Goal: Check status: Check status

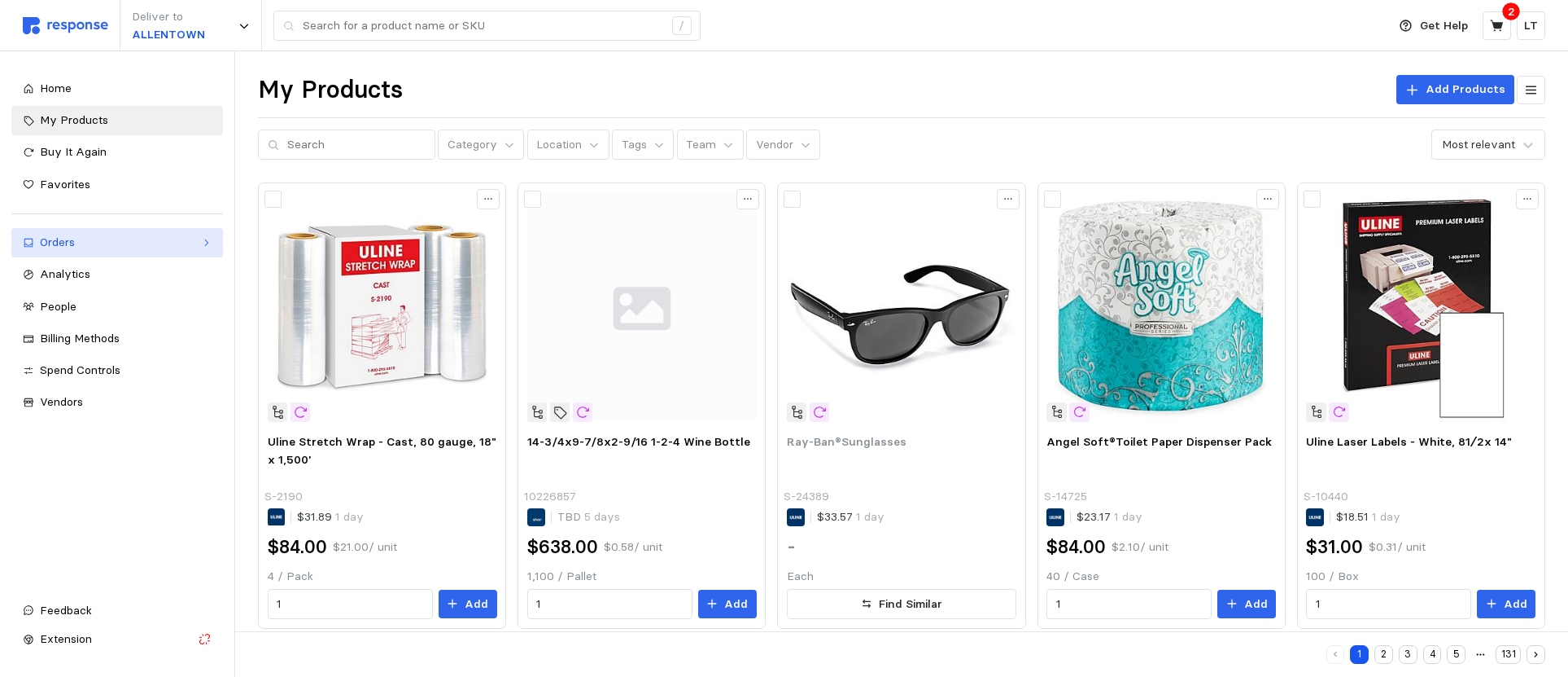
click at [50, 241] on div "Orders" at bounding box center [117, 243] width 155 height 18
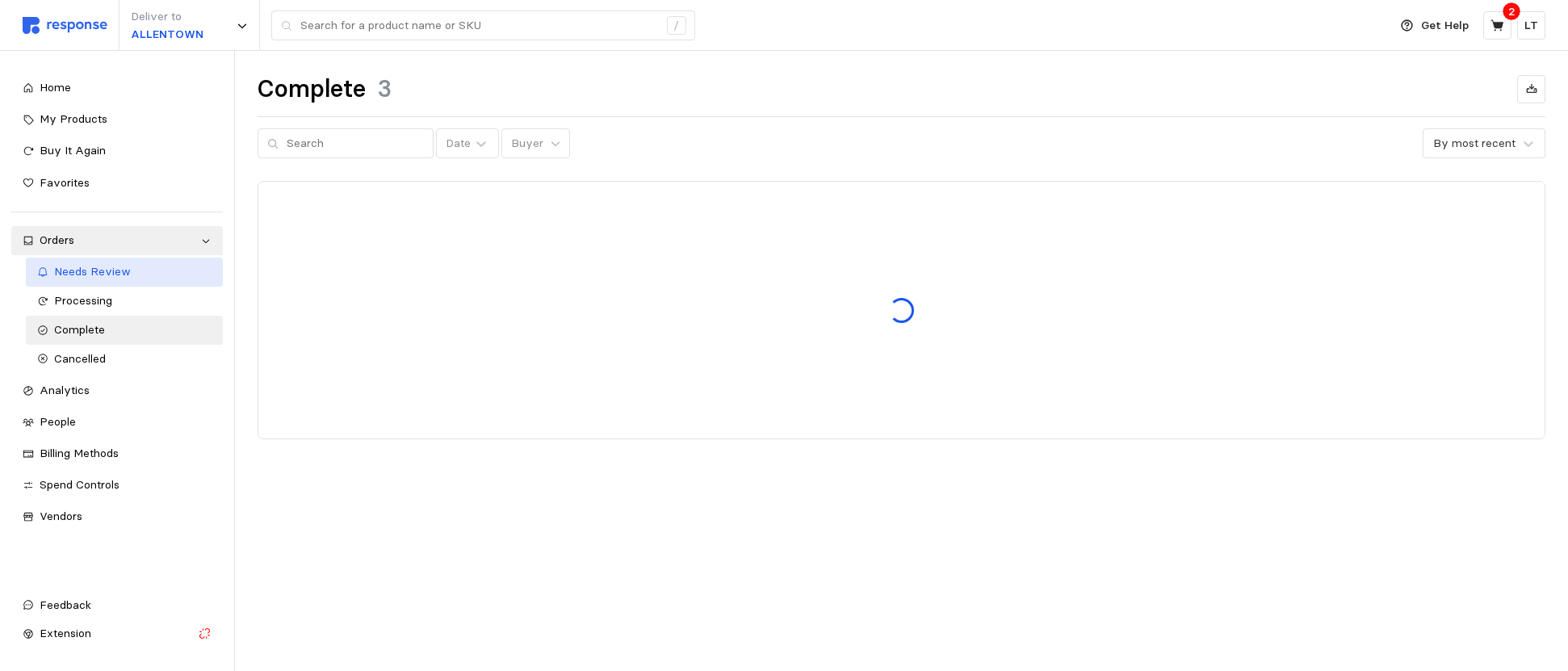
click at [62, 267] on span "Needs Review" at bounding box center [92, 271] width 76 height 15
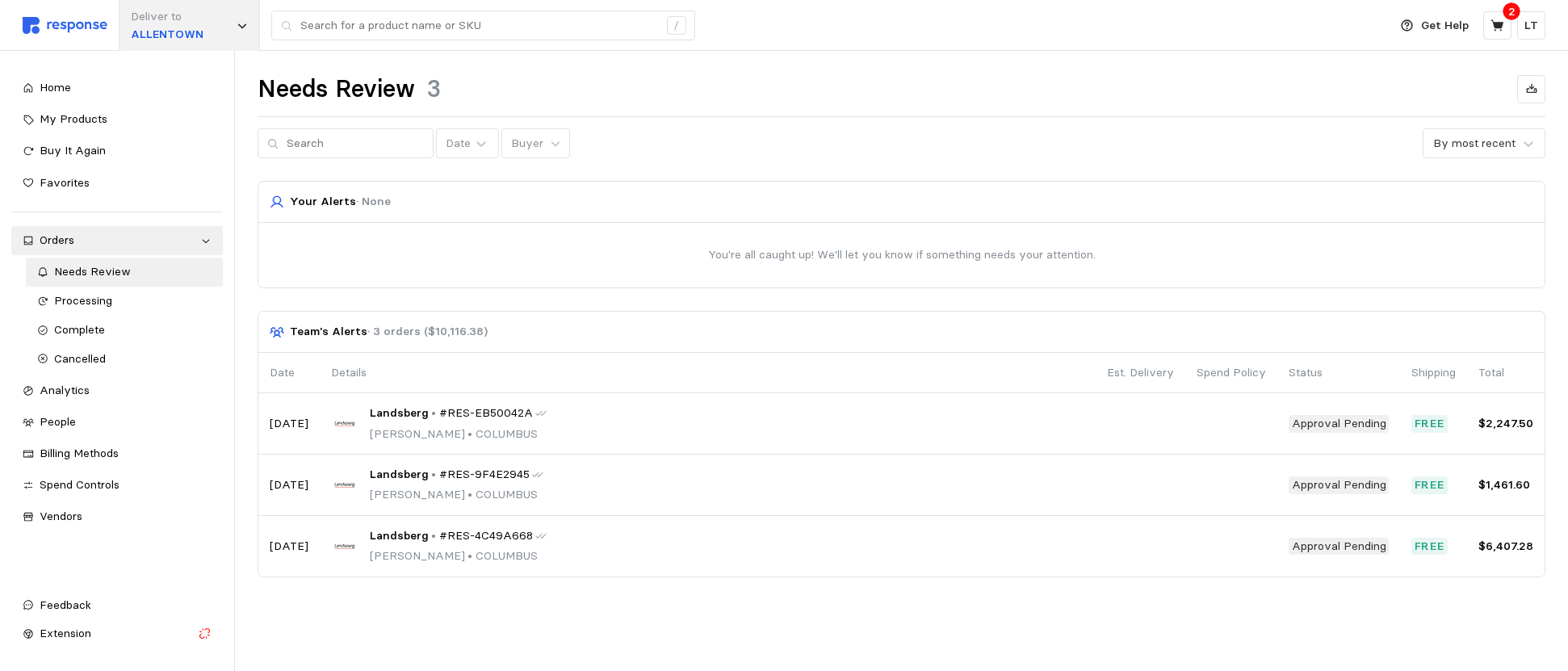
click at [241, 31] on icon at bounding box center [242, 25] width 11 height 11
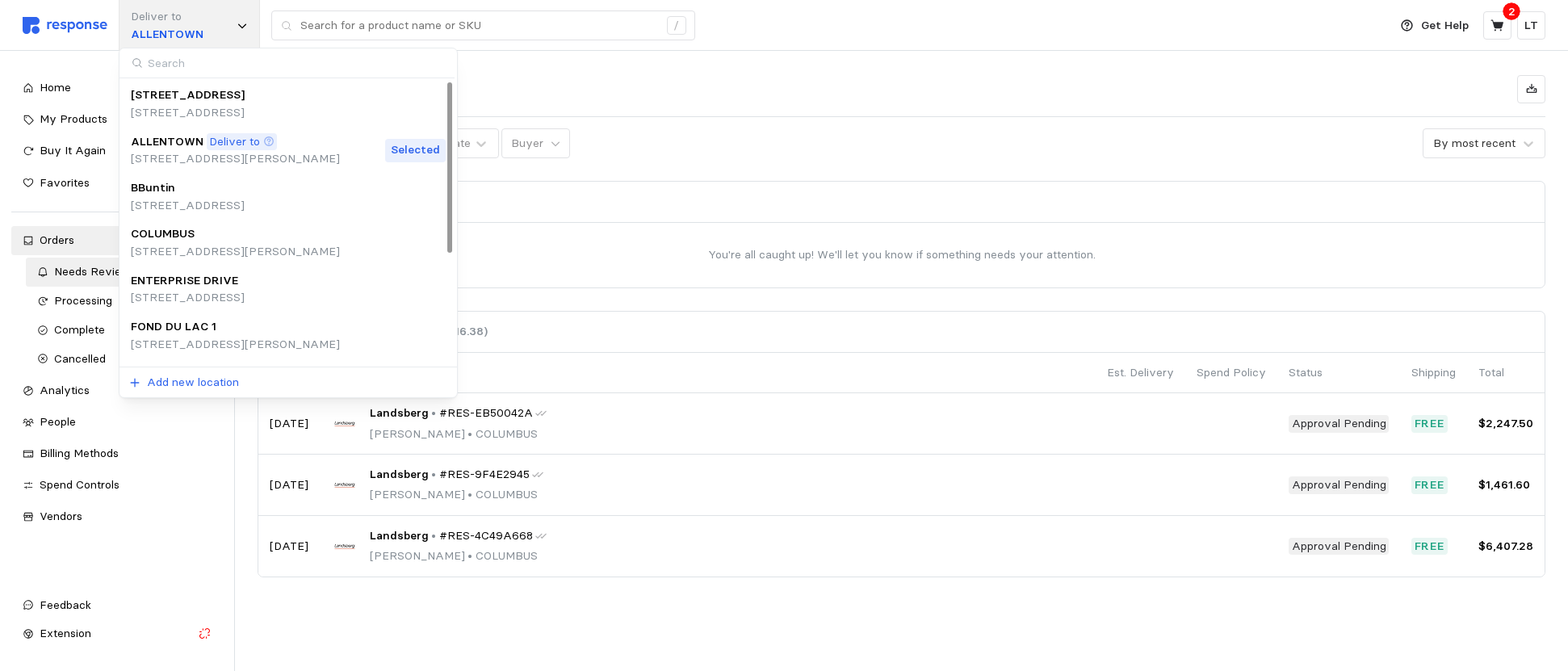
click at [233, 24] on div "Deliver to [GEOGRAPHIC_DATA]" at bounding box center [189, 25] width 142 height 51
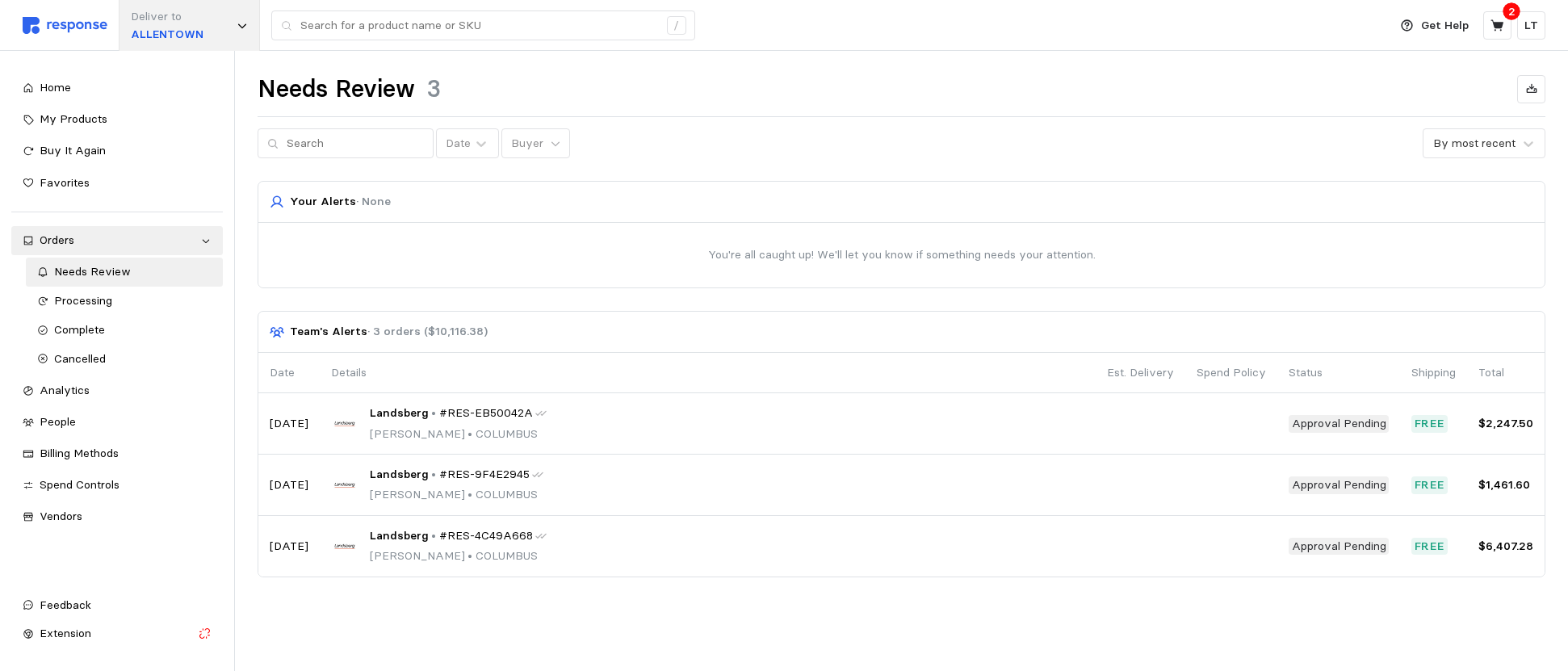
click at [233, 24] on div "Deliver to [GEOGRAPHIC_DATA]" at bounding box center [189, 25] width 142 height 51
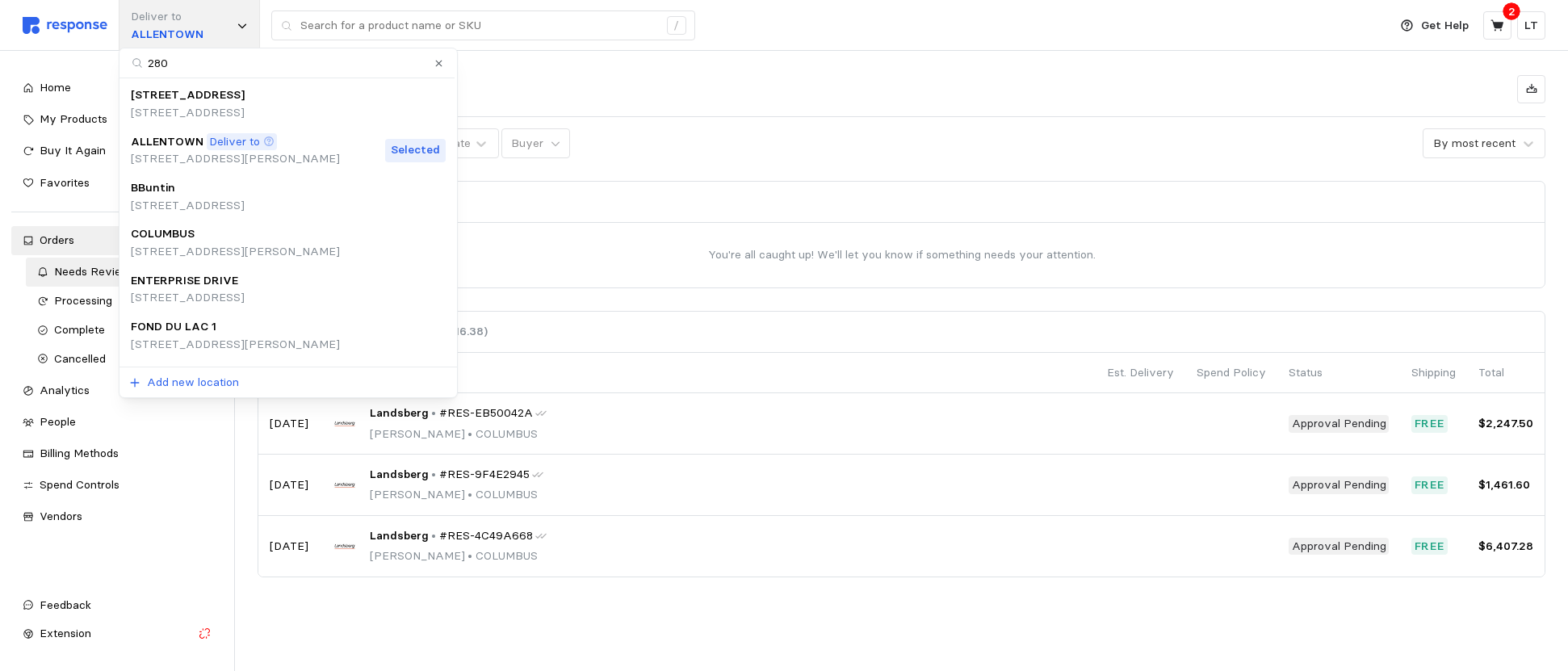
type input "2800"
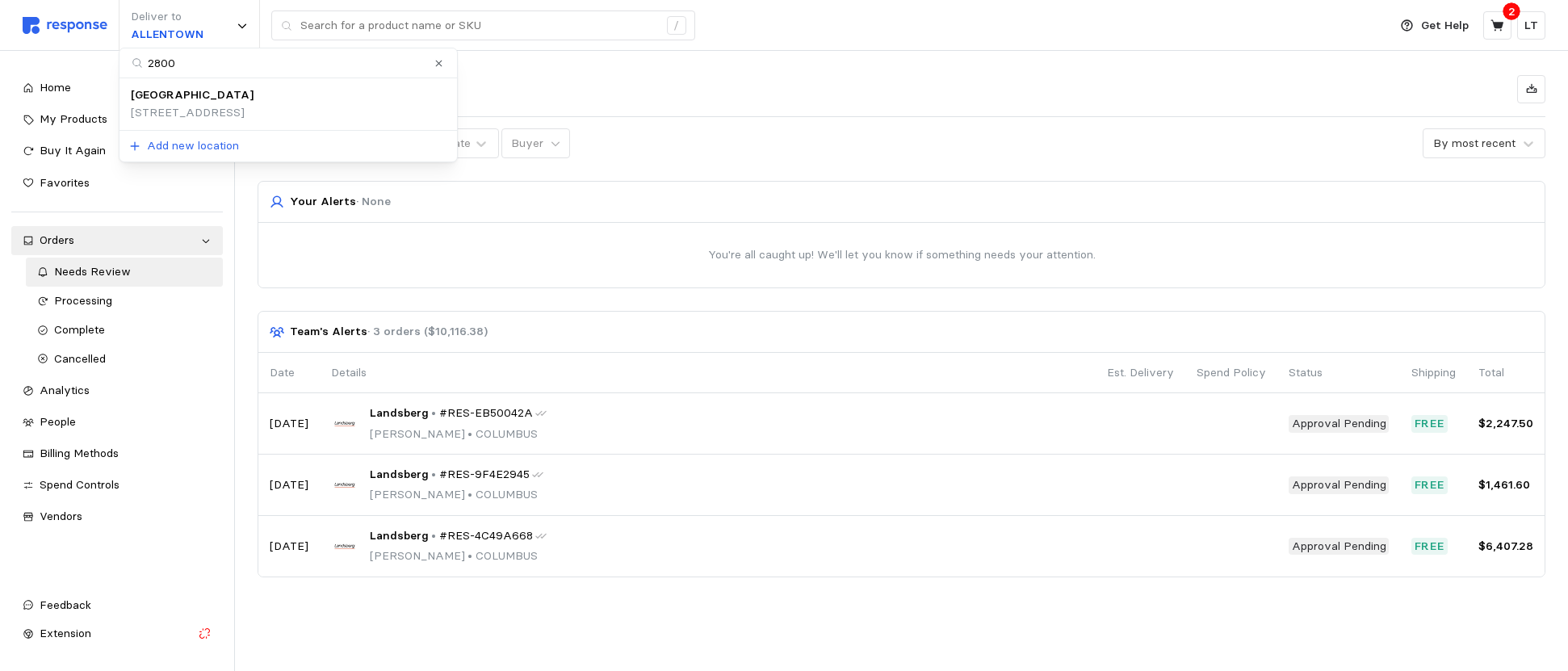
click at [254, 105] on p "[STREET_ADDRESS]" at bounding box center [192, 113] width 123 height 18
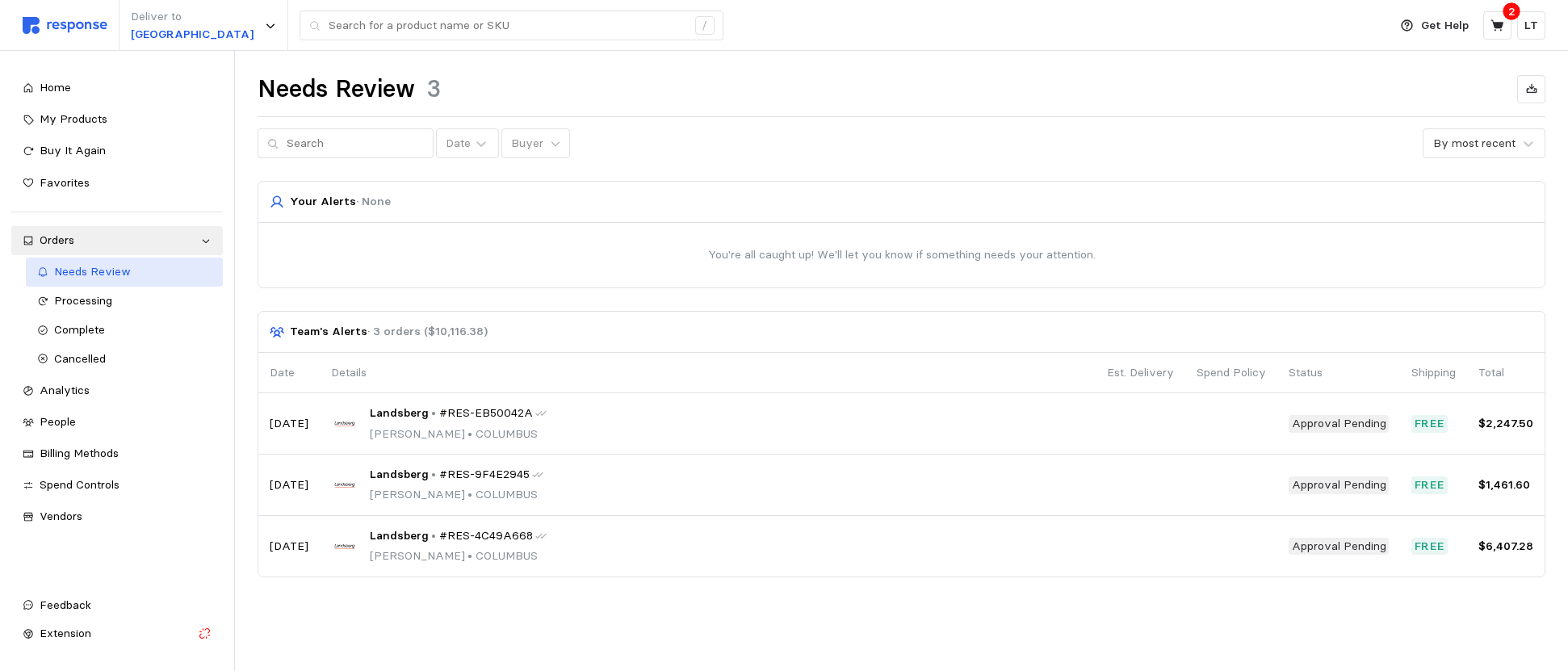
click at [90, 275] on span "Needs Review" at bounding box center [92, 271] width 76 height 15
click at [56, 93] on span "Home" at bounding box center [56, 87] width 32 height 15
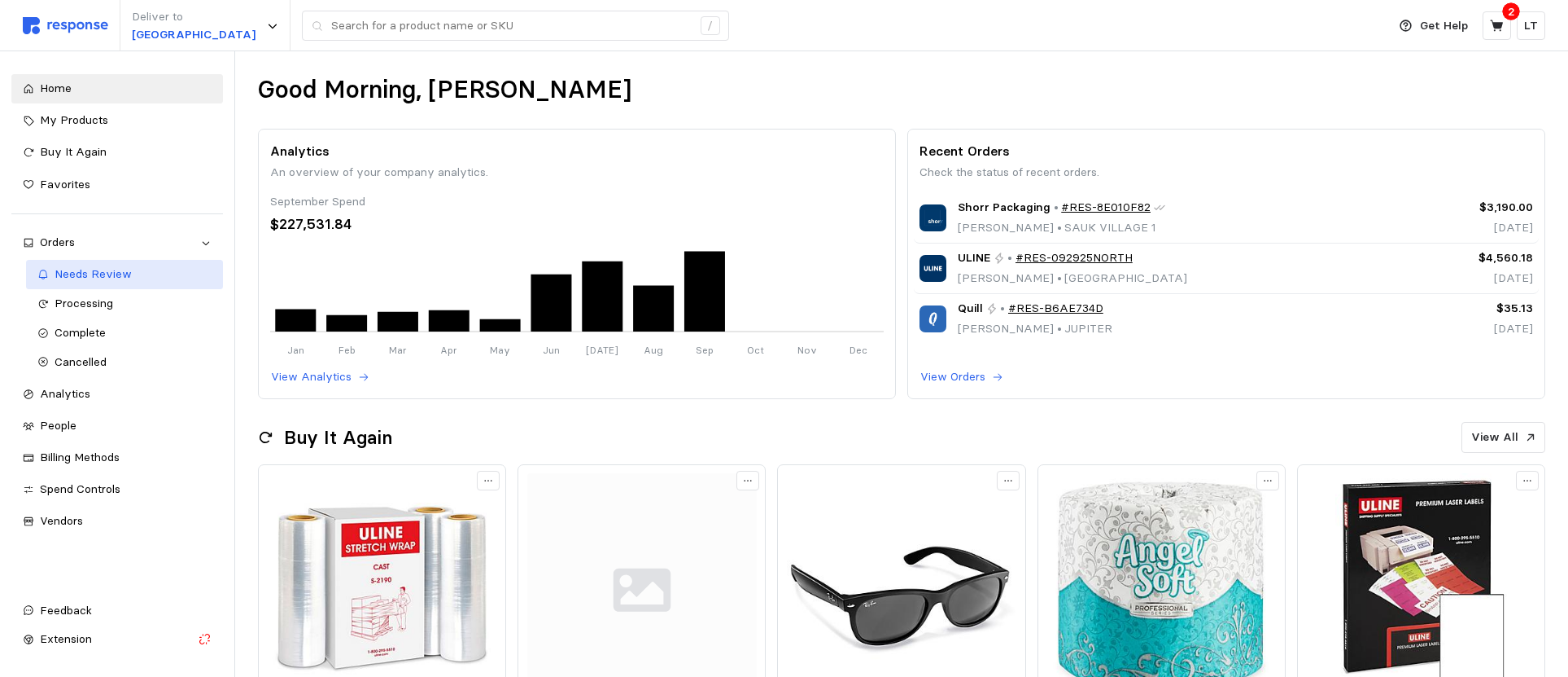
click at [86, 267] on span "Needs Review" at bounding box center [93, 273] width 77 height 15
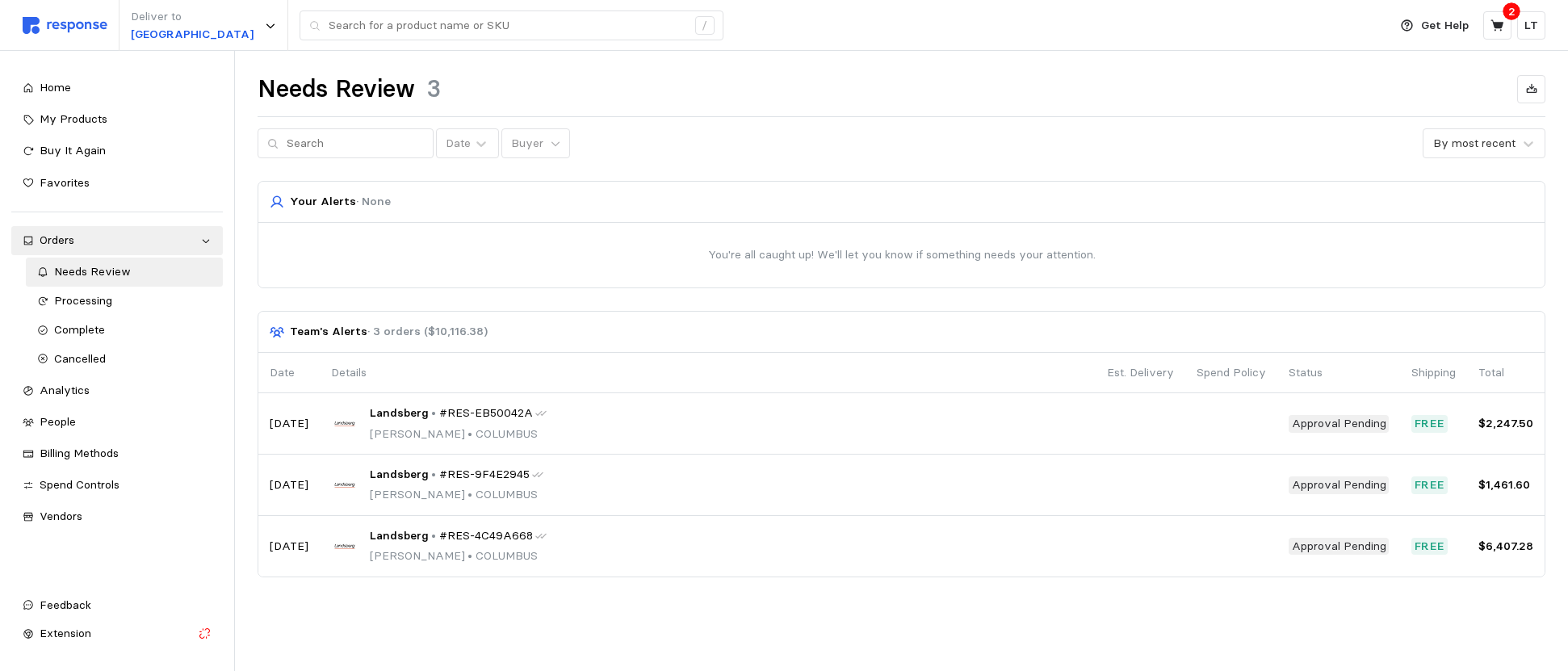
click at [338, 89] on h1 "Needs Review" at bounding box center [336, 89] width 158 height 32
click at [1271, 51] on div "Needs Review 3 Date Buyer By most recent Your Alerts · None You're all caught u…" at bounding box center [901, 347] width 1333 height 594
click at [650, 244] on div at bounding box center [901, 255] width 1286 height 64
click at [59, 276] on span "Needs Review" at bounding box center [92, 271] width 76 height 15
click at [323, 94] on h1 "Needs Review" at bounding box center [336, 89] width 158 height 32
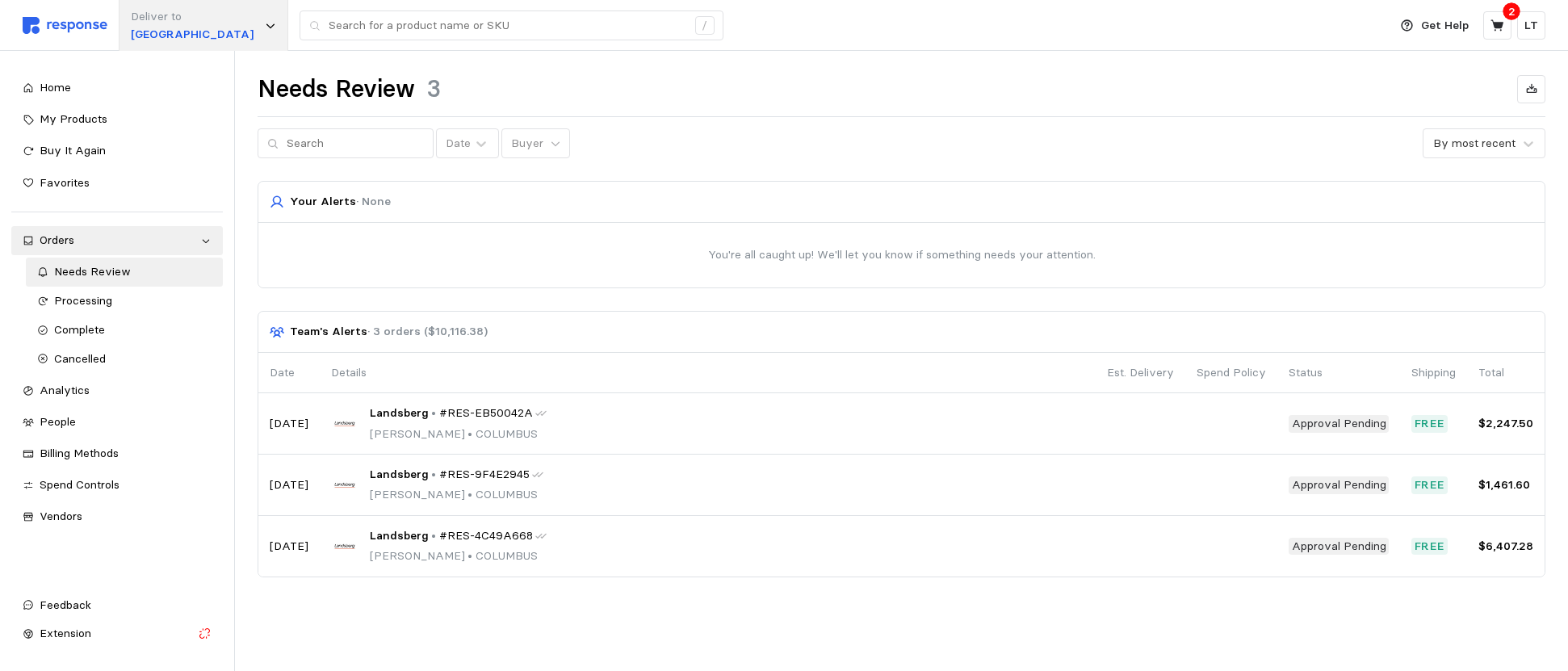
click at [234, 23] on div "Deliver to [GEOGRAPHIC_DATA]" at bounding box center [203, 25] width 169 height 51
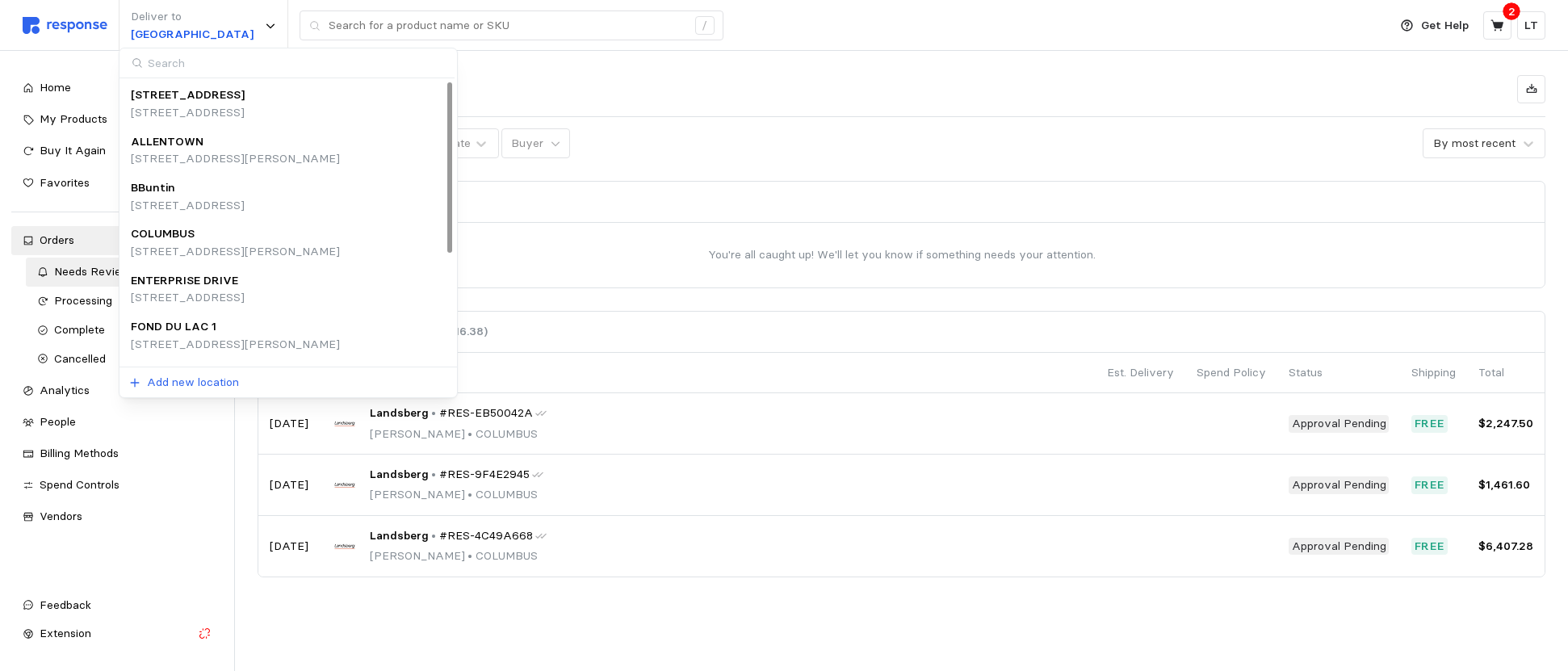
click at [810, 87] on div "Needs Review 3" at bounding box center [901, 89] width 1288 height 32
